Goal: Navigation & Orientation: Find specific page/section

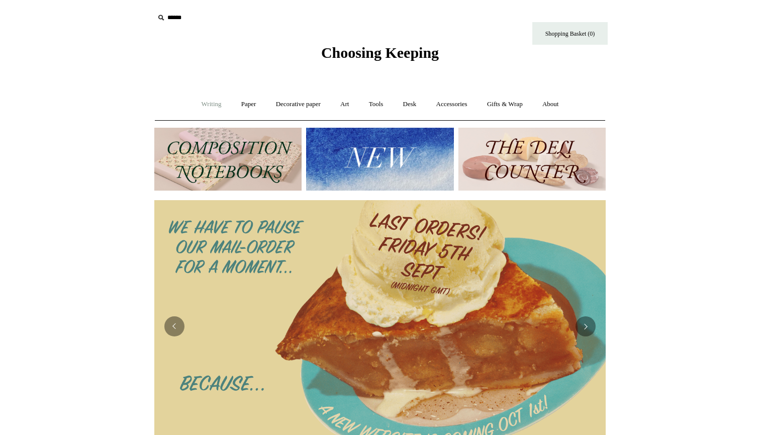
click at [206, 109] on link "Writing +" at bounding box center [211, 104] width 38 height 27
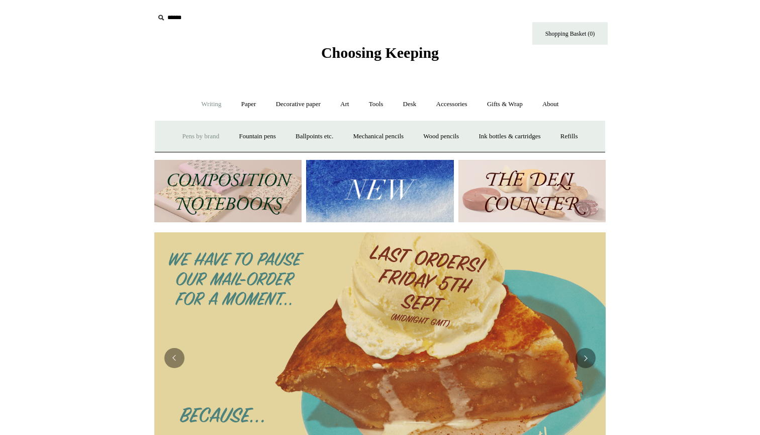
click at [178, 140] on link "Pens by brand +" at bounding box center [200, 136] width 55 height 27
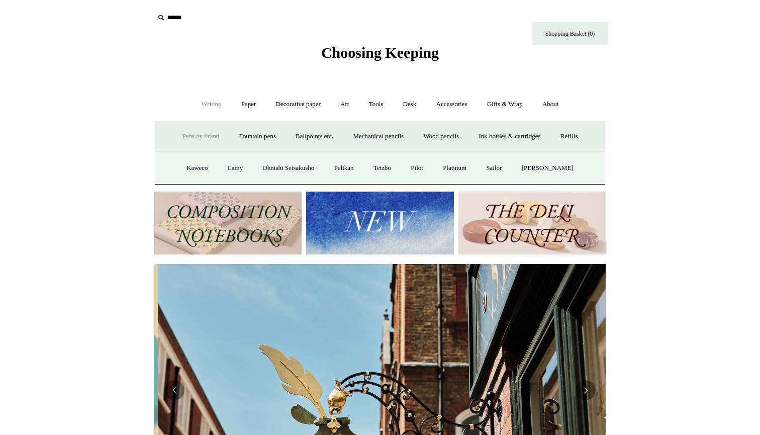
scroll to position [0, 451]
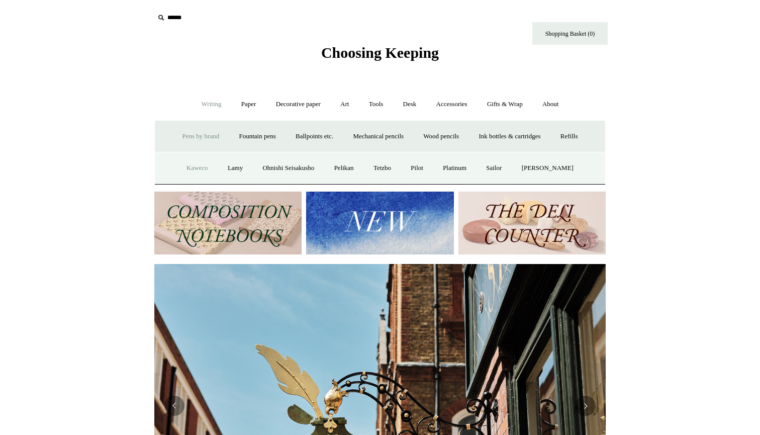
click at [190, 167] on link "Kaweco" at bounding box center [197, 168] width 40 height 27
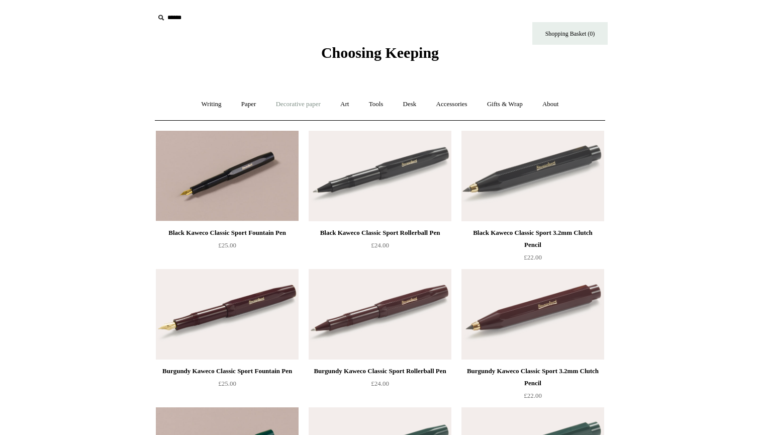
click at [283, 105] on link "Decorative paper +" at bounding box center [298, 104] width 63 height 27
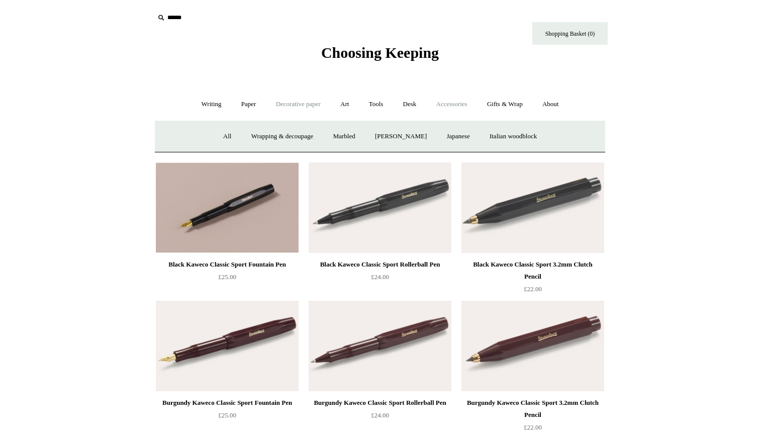
click at [457, 101] on link "Accessories +" at bounding box center [451, 104] width 49 height 27
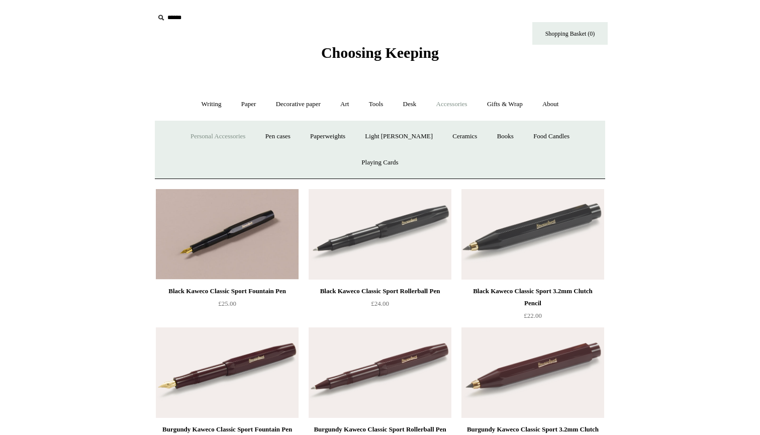
click at [181, 134] on link "Personal Accessories +" at bounding box center [217, 136] width 73 height 27
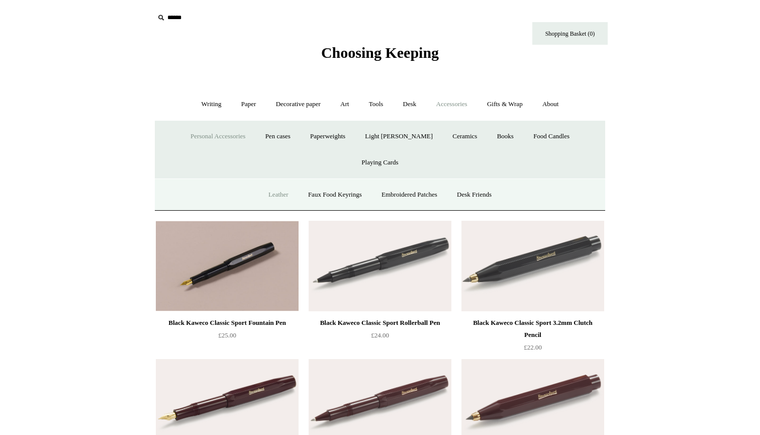
click at [263, 181] on link "Leather" at bounding box center [278, 194] width 38 height 27
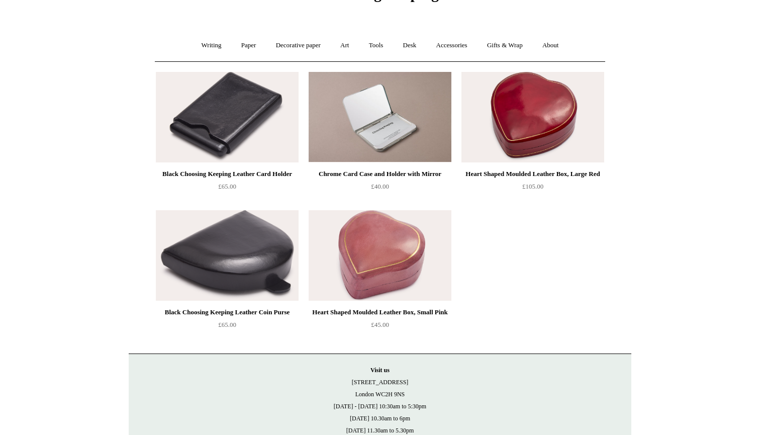
scroll to position [60, 0]
